Goal: Information Seeking & Learning: Learn about a topic

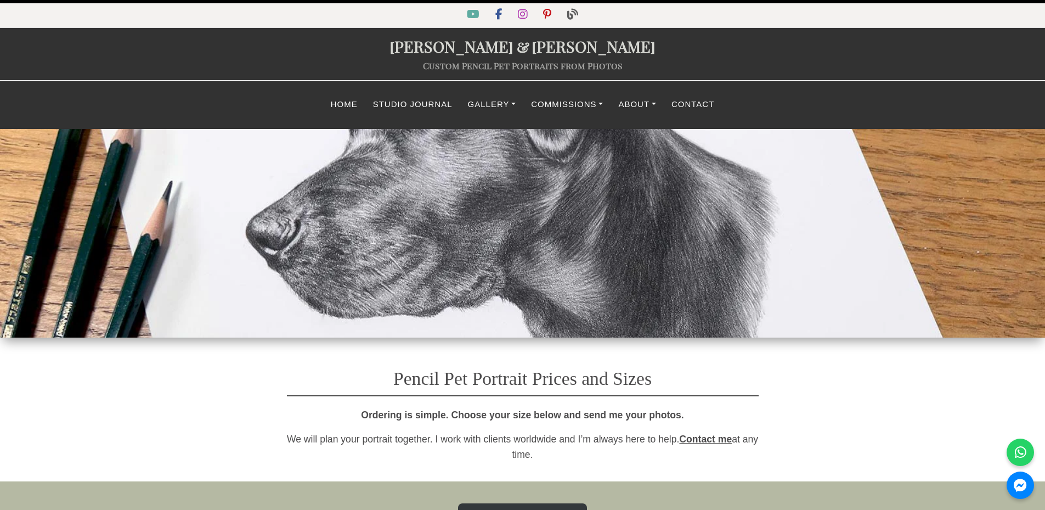
select select "GBP"
click at [564, 105] on link "Commissions" at bounding box center [566, 104] width 87 height 21
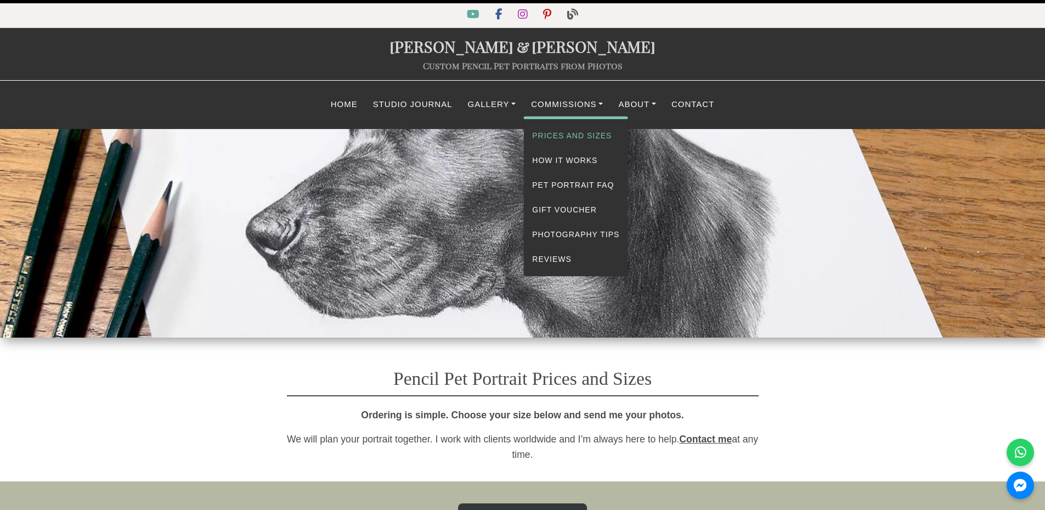
click at [584, 137] on link "Prices and Sizes" at bounding box center [576, 135] width 104 height 25
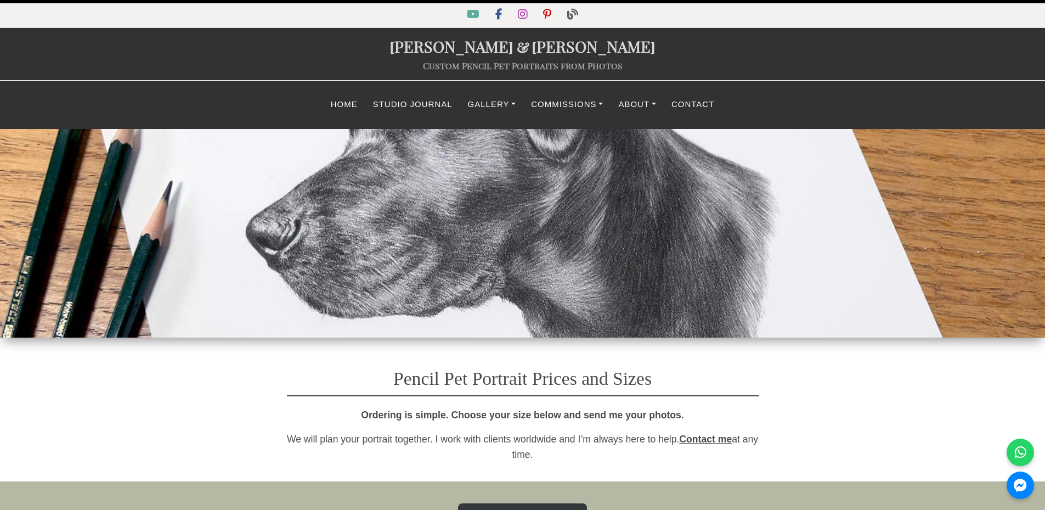
select select "GBP"
click at [478, 106] on link "Gallery" at bounding box center [492, 104] width 64 height 21
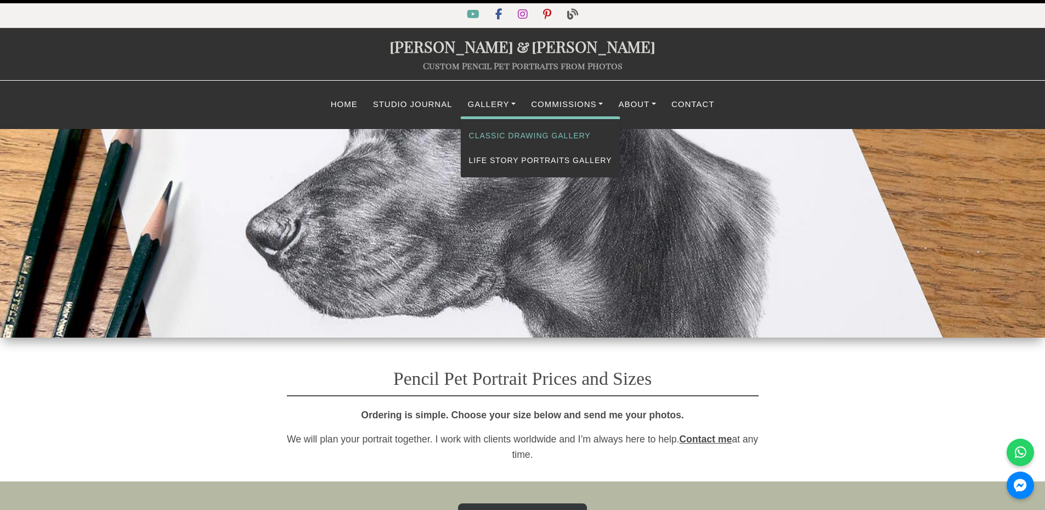
click at [537, 129] on link "Classic Drawing Gallery" at bounding box center [541, 135] width 160 height 25
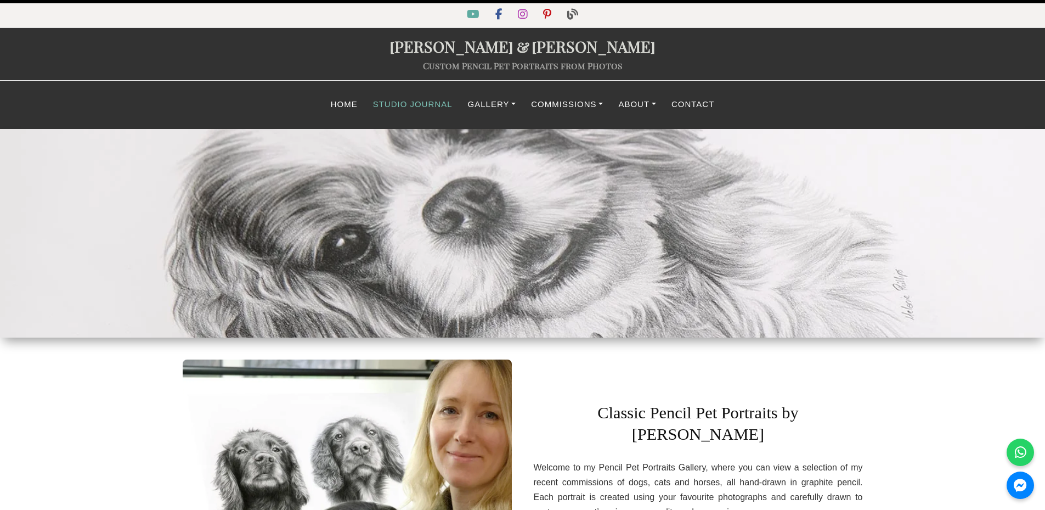
click at [415, 106] on link "Studio Journal" at bounding box center [412, 104] width 95 height 21
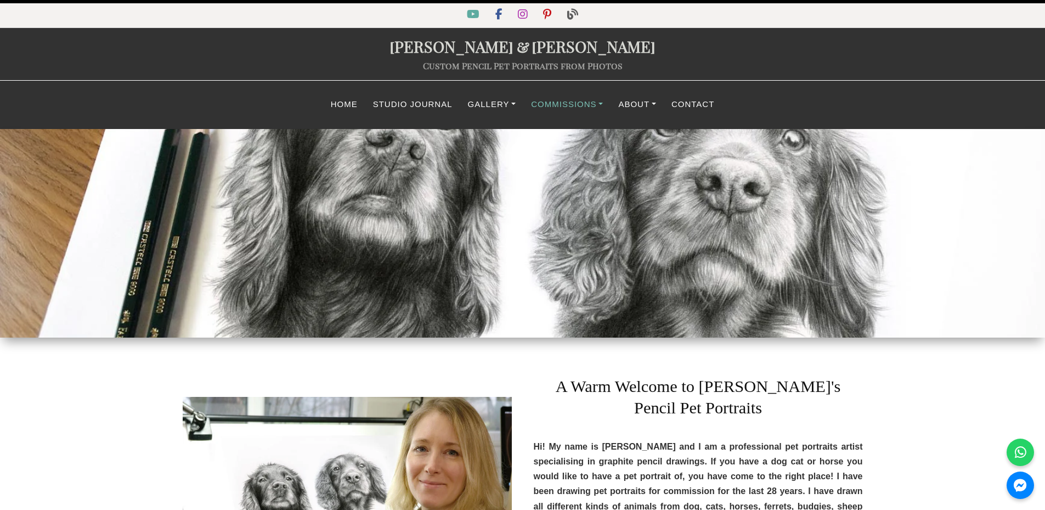
click at [578, 106] on link "Commissions" at bounding box center [566, 104] width 87 height 21
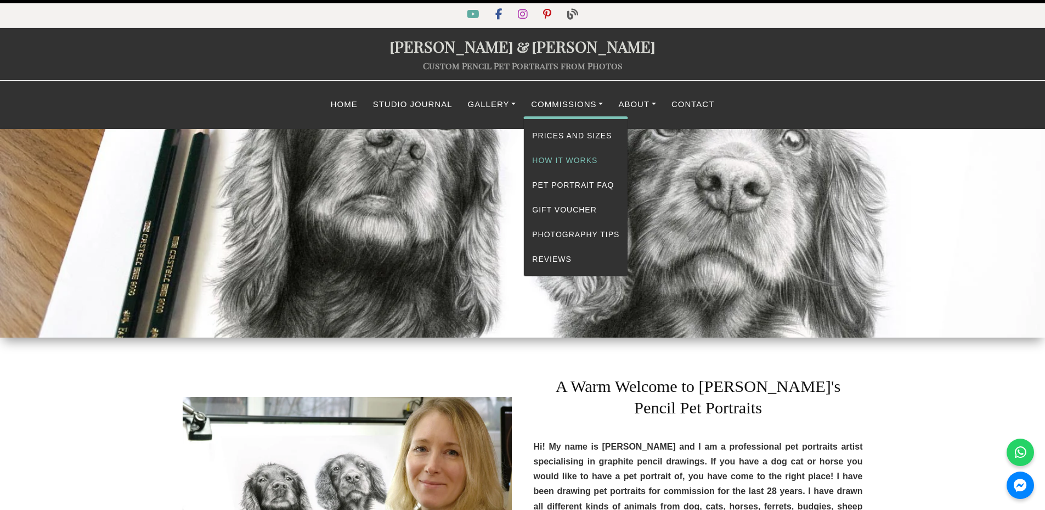
click at [580, 157] on link "How It Works" at bounding box center [576, 160] width 104 height 25
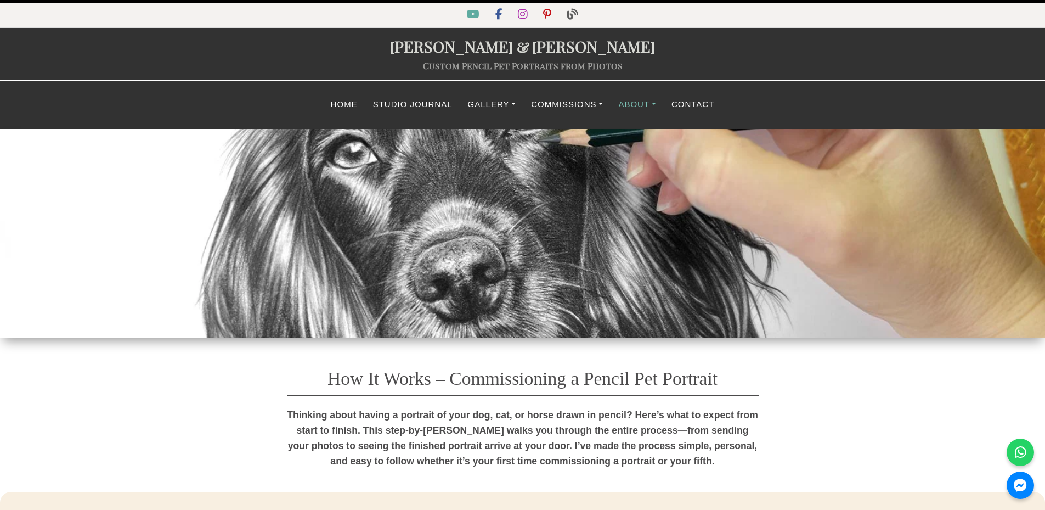
click at [640, 105] on link "About" at bounding box center [637, 104] width 53 height 21
